Goal: Task Accomplishment & Management: Manage account settings

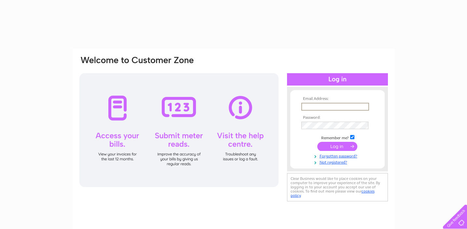
type input "[PERSON_NAME][EMAIL_ADDRESS][DOMAIN_NAME]"
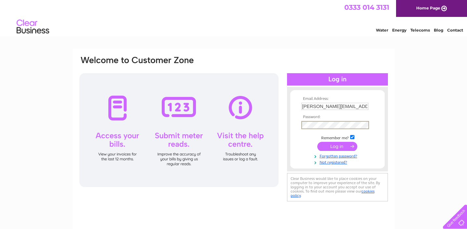
click at [331, 146] on input "submit" at bounding box center [337, 146] width 40 height 9
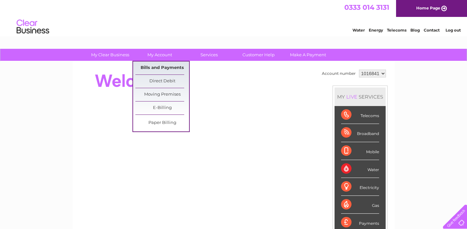
click at [156, 66] on link "Bills and Payments" at bounding box center [162, 67] width 54 height 13
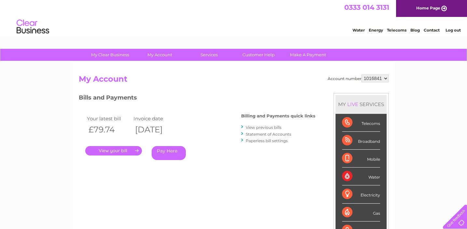
click at [106, 150] on link "." at bounding box center [113, 150] width 57 height 9
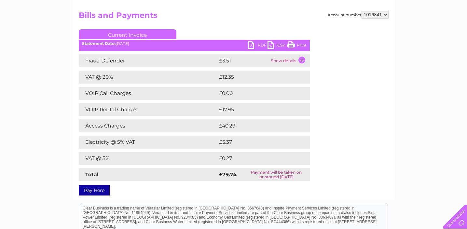
scroll to position [63, 0]
click at [256, 45] on link "PDF" at bounding box center [258, 46] width 20 height 9
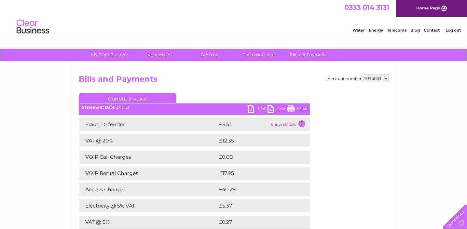
scroll to position [0, 0]
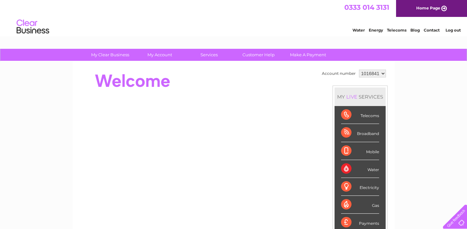
click at [455, 30] on link "Log out" at bounding box center [452, 30] width 15 height 5
